Goal: Entertainment & Leisure: Browse casually

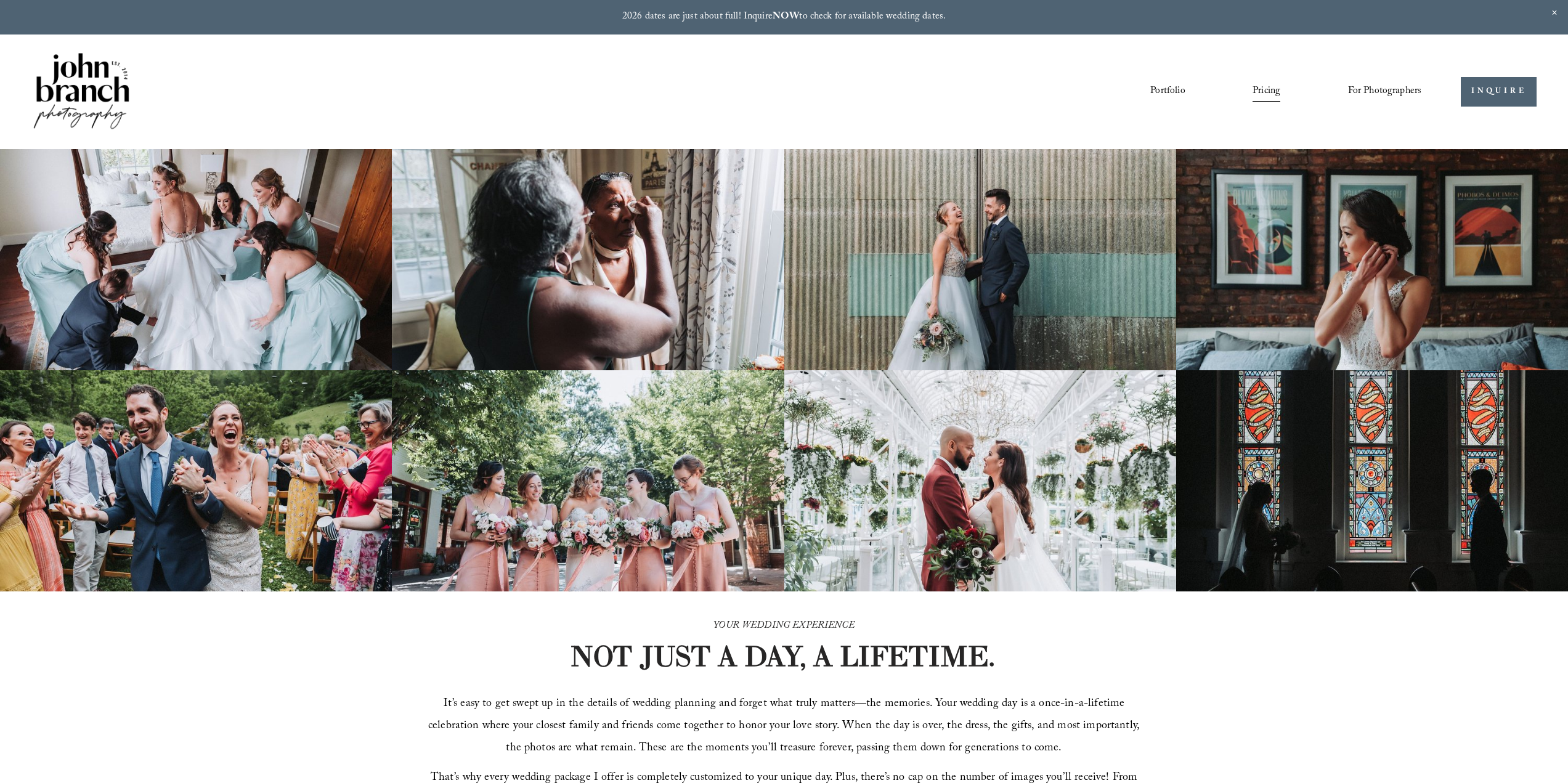
click at [1161, 88] on link "Portfolio" at bounding box center [1167, 92] width 34 height 21
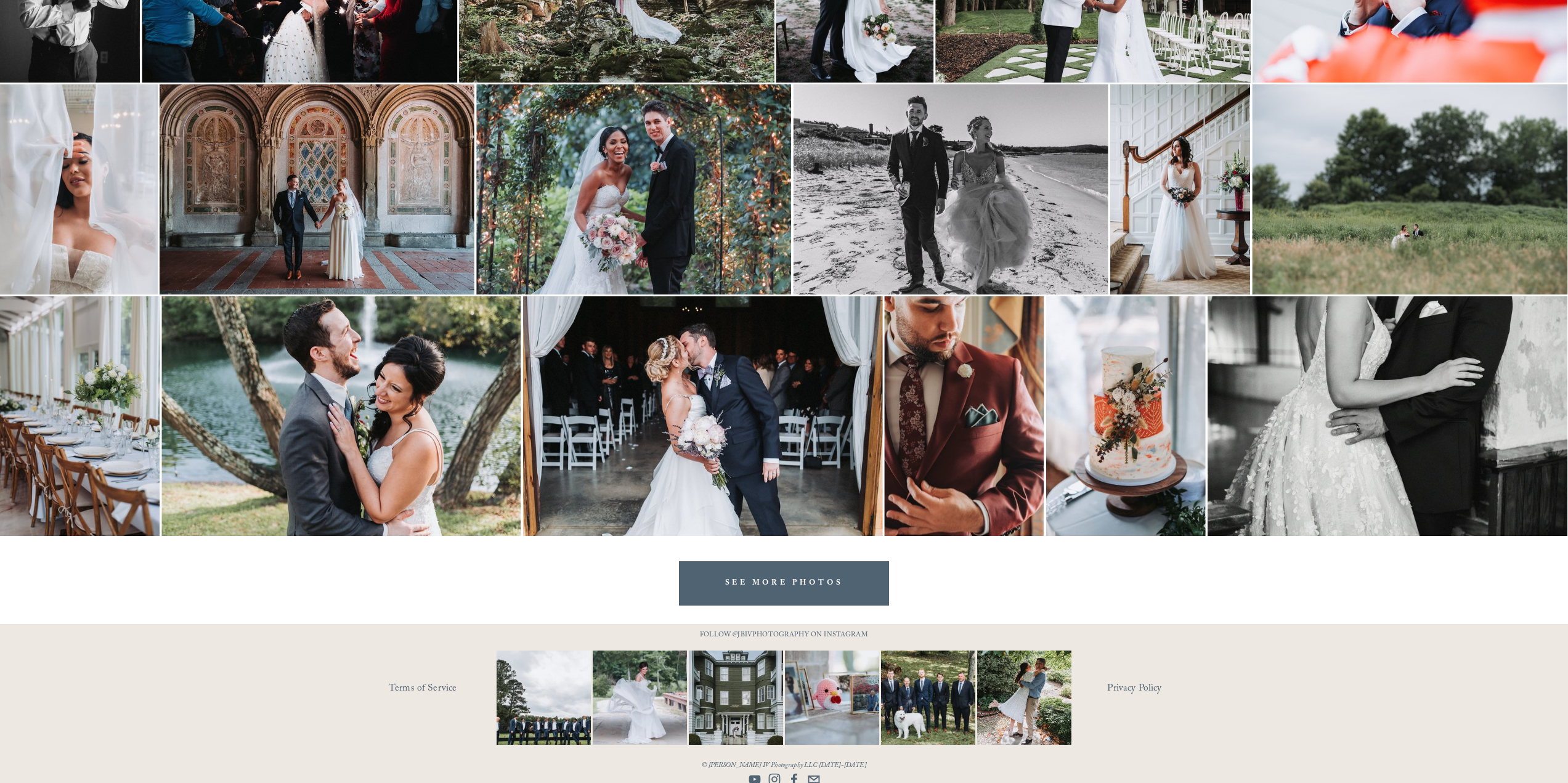
scroll to position [1625, 0]
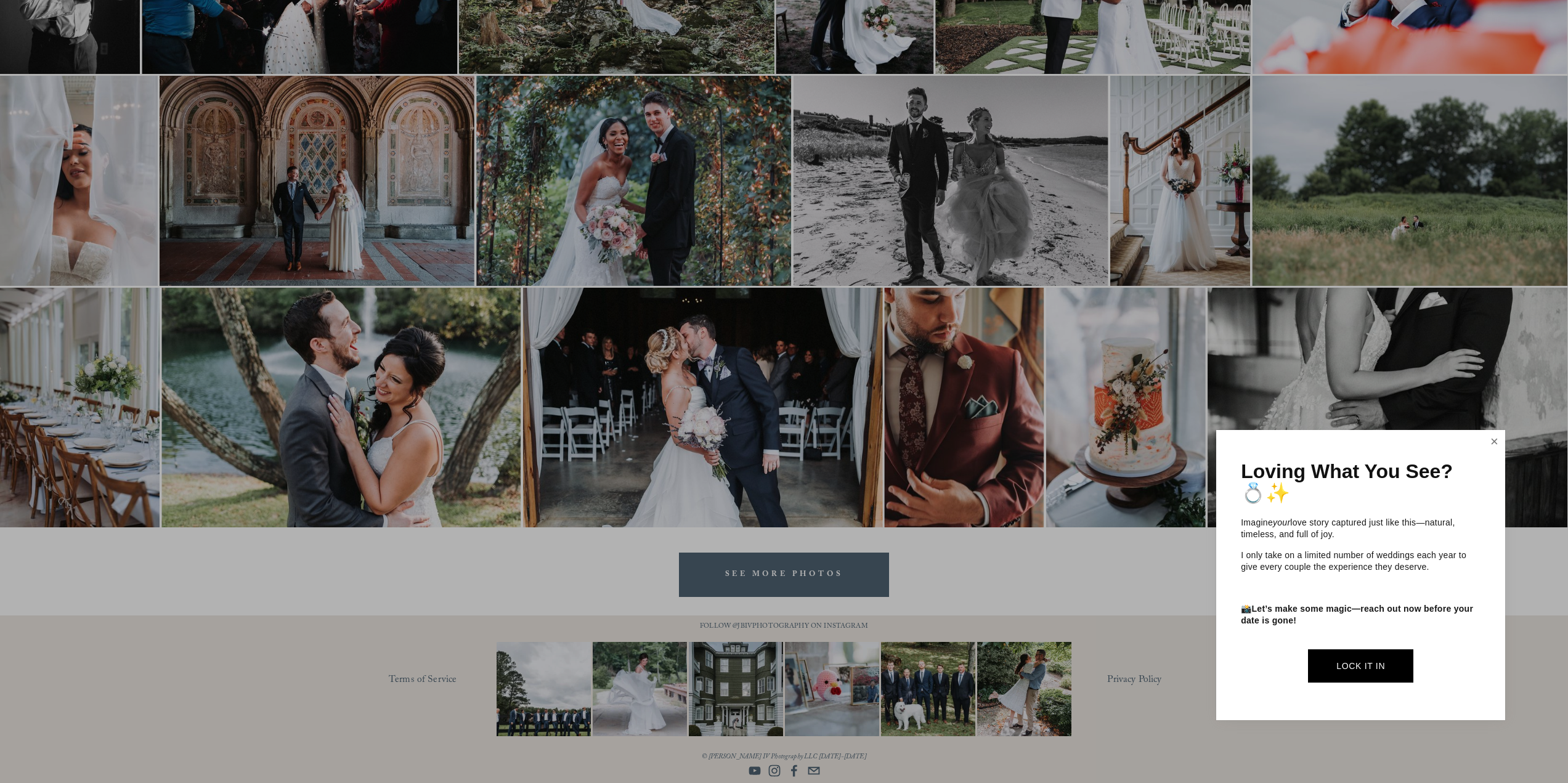
click at [1494, 439] on link "Close" at bounding box center [1494, 442] width 19 height 20
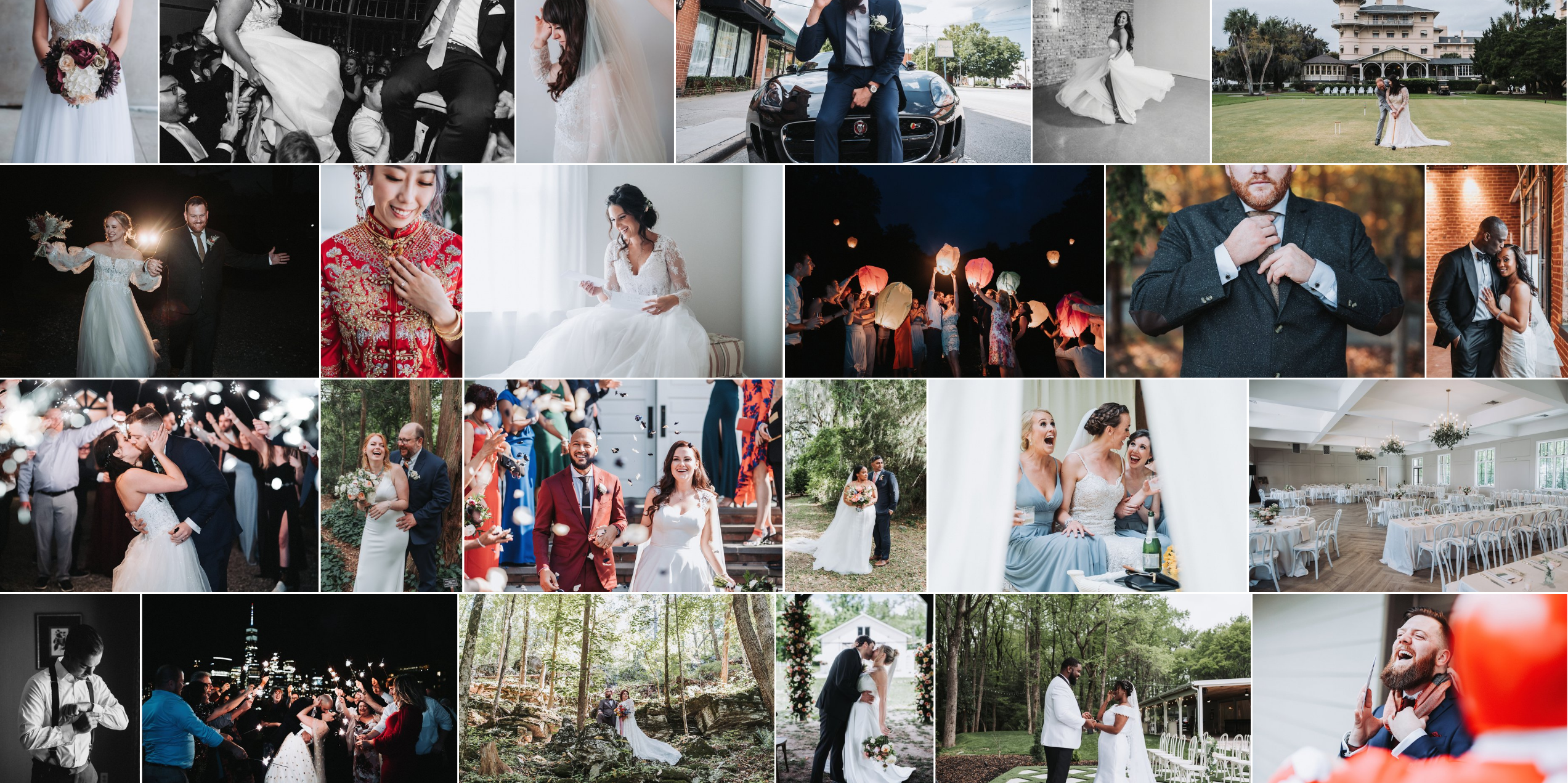
scroll to position [885, 0]
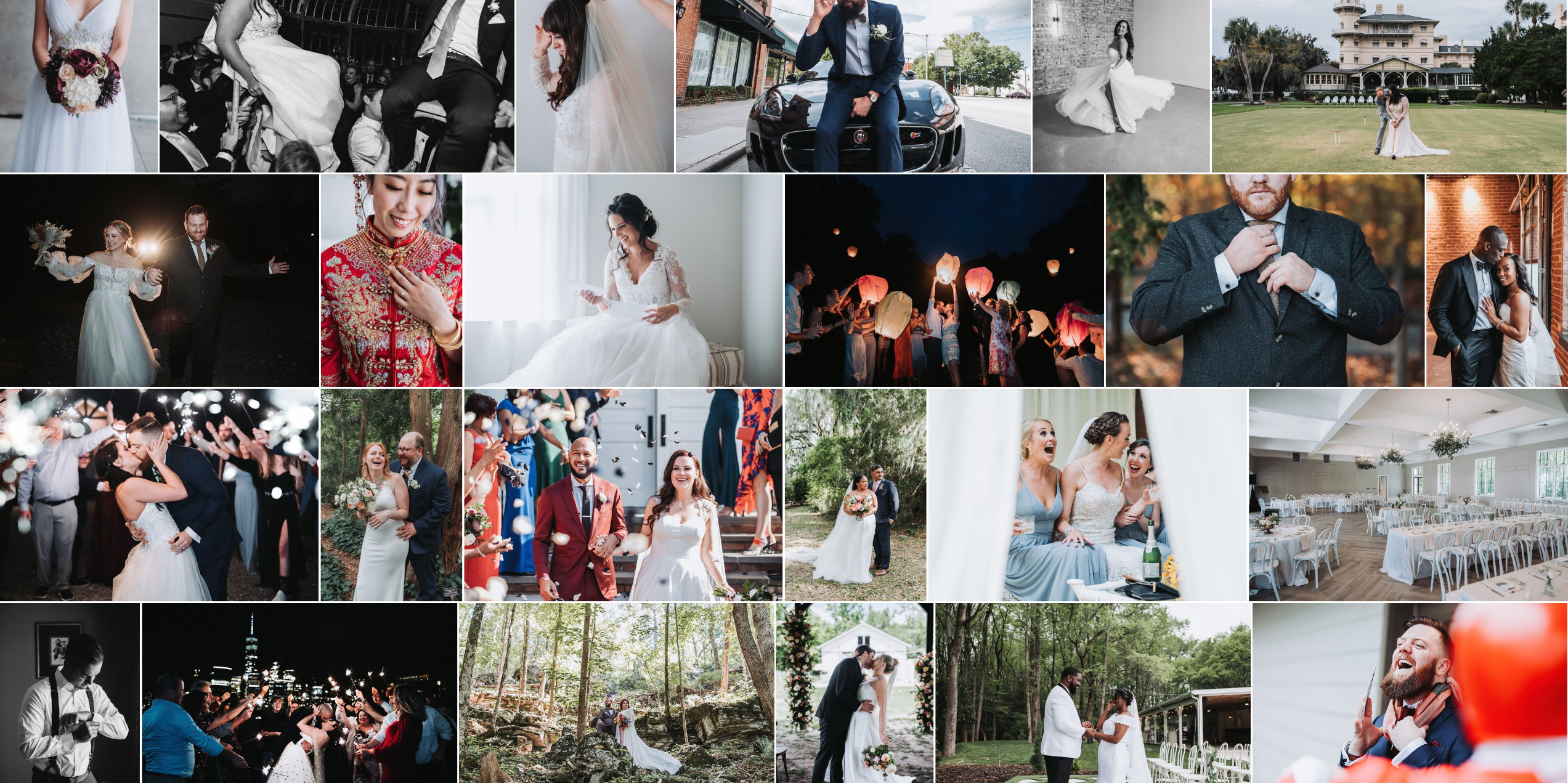
click at [391, 313] on img at bounding box center [392, 280] width 142 height 212
